Goal: Find specific page/section: Find specific page/section

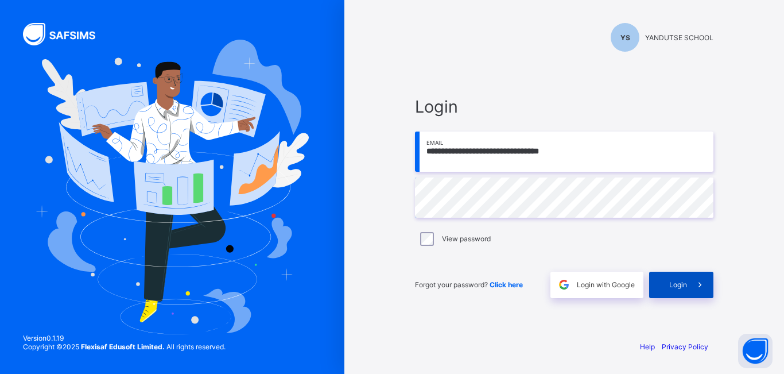
click at [687, 285] on span at bounding box center [700, 284] width 26 height 26
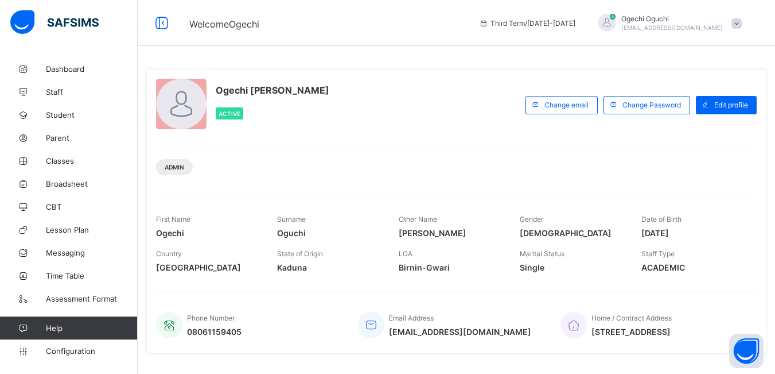
click at [668, 256] on span "Staff Type" at bounding box center [657, 253] width 33 height 9
click at [64, 115] on span "Student" at bounding box center [92, 114] width 92 height 9
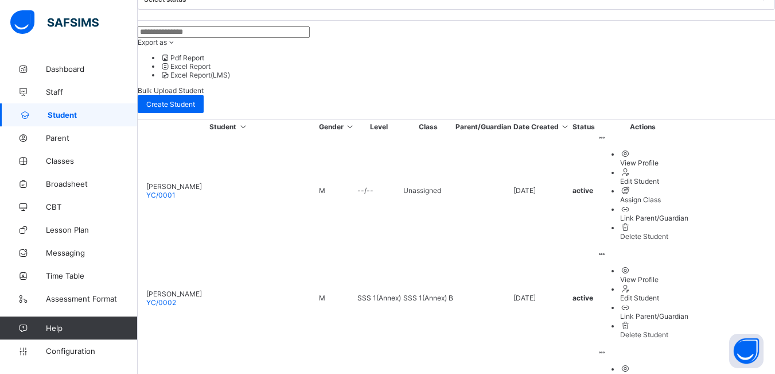
scroll to position [367, 0]
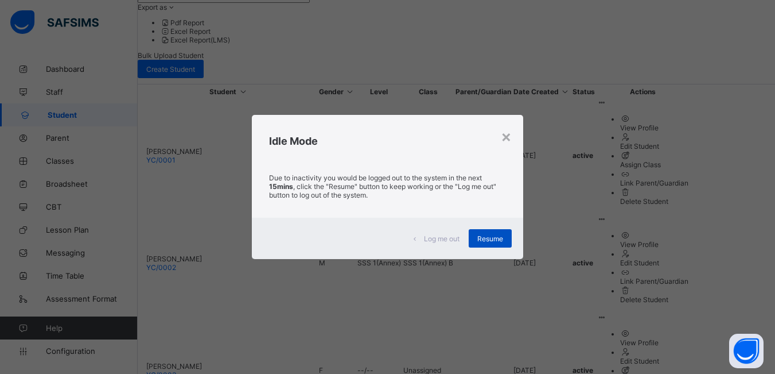
click at [485, 239] on span "Resume" at bounding box center [490, 238] width 26 height 9
click at [491, 232] on div "Resume" at bounding box center [490, 238] width 43 height 18
drag, startPoint x: 339, startPoint y: 243, endPoint x: 382, endPoint y: 235, distance: 44.3
click at [340, 242] on div "Log me out Resume" at bounding box center [387, 237] width 271 height 41
click at [493, 240] on span "Resume" at bounding box center [490, 238] width 26 height 9
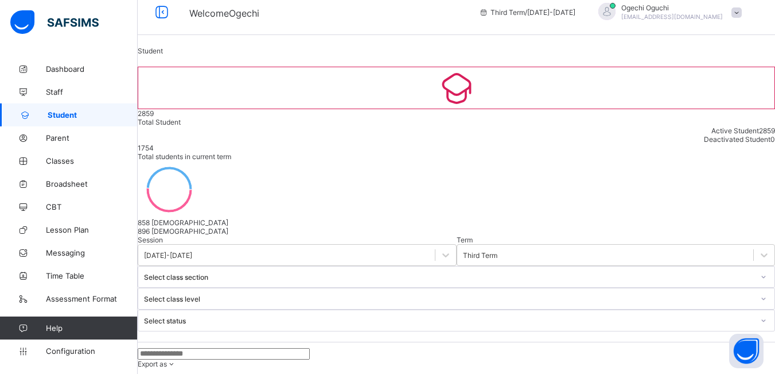
scroll to position [0, 0]
